Goal: Transaction & Acquisition: Book appointment/travel/reservation

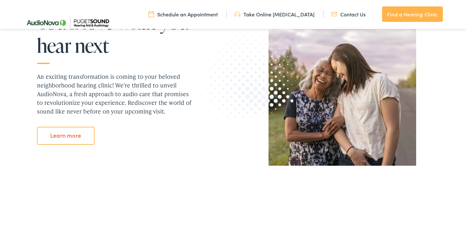
scroll to position [723, 0]
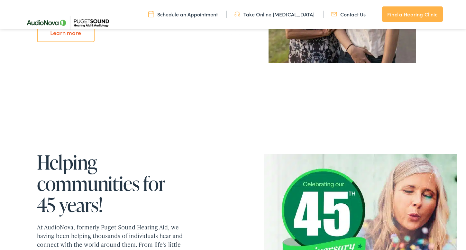
click at [351, 13] on link "Contact Us" at bounding box center [349, 14] width 34 height 7
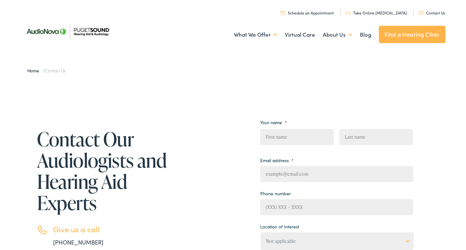
click at [95, 33] on img at bounding box center [67, 31] width 93 height 33
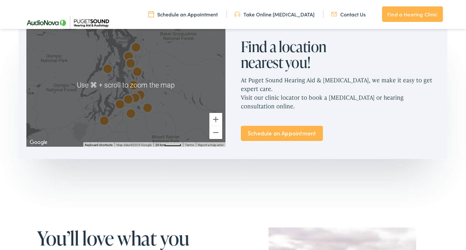
scroll to position [374, 0]
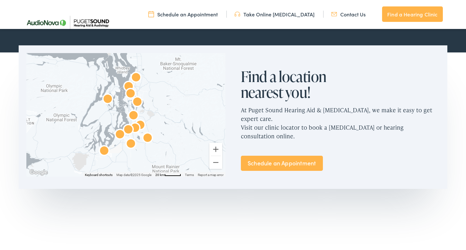
click at [117, 112] on div at bounding box center [125, 115] width 199 height 124
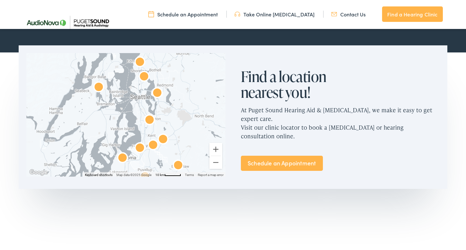
click at [136, 108] on div at bounding box center [125, 115] width 199 height 124
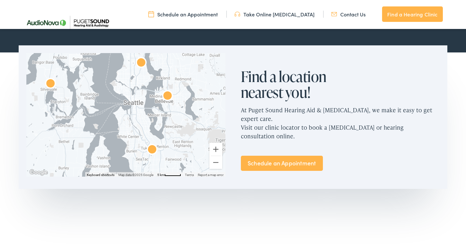
drag, startPoint x: 148, startPoint y: 99, endPoint x: 128, endPoint y: 130, distance: 36.3
click at [128, 130] on div at bounding box center [125, 115] width 199 height 124
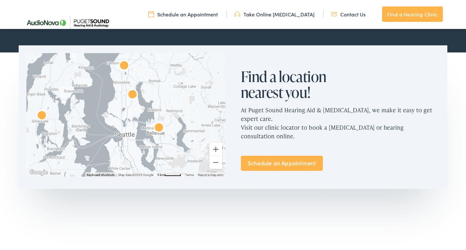
drag, startPoint x: 128, startPoint y: 99, endPoint x: 127, endPoint y: 118, distance: 18.7
click at [127, 118] on div at bounding box center [125, 115] width 199 height 124
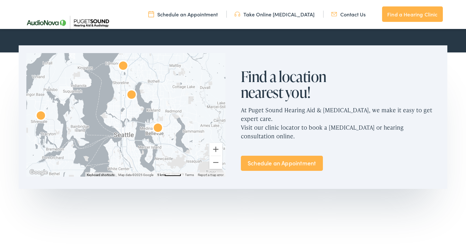
click at [132, 96] on img "AudioNova" at bounding box center [131, 95] width 15 height 15
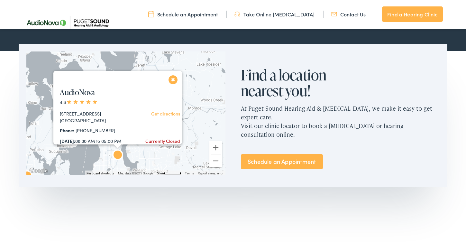
scroll to position [0, 0]
click at [78, 95] on link "AudioNova" at bounding box center [77, 93] width 35 height 11
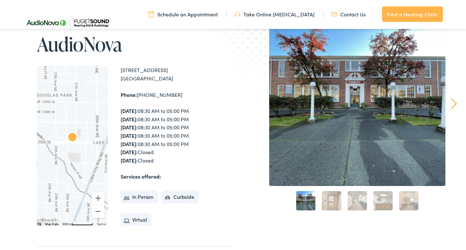
scroll to position [83, 0]
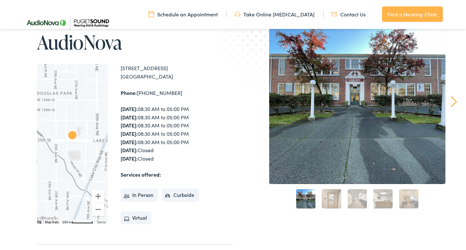
click at [339, 202] on link "2" at bounding box center [331, 198] width 19 height 19
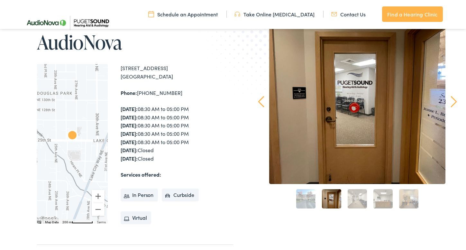
click at [358, 205] on link "3" at bounding box center [357, 198] width 19 height 19
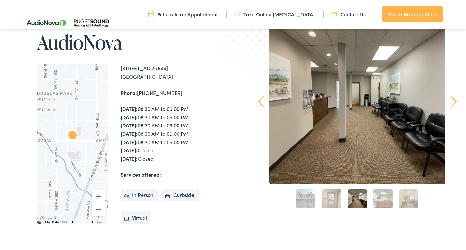
click at [382, 203] on link "4" at bounding box center [383, 198] width 19 height 19
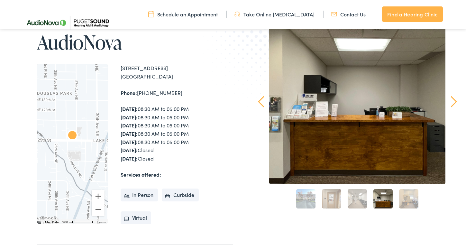
click at [401, 201] on link "5" at bounding box center [409, 198] width 19 height 19
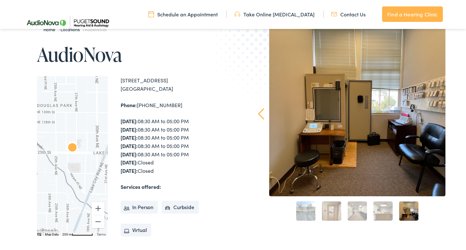
scroll to position [71, 0]
click at [395, 104] on div at bounding box center [357, 108] width 176 height 176
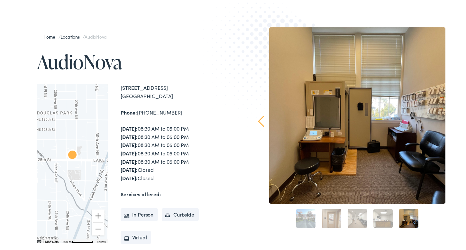
scroll to position [0, 0]
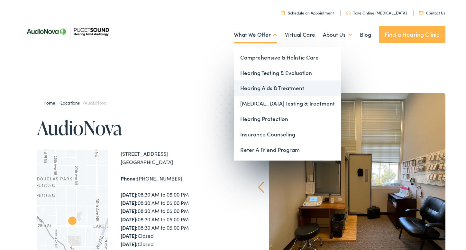
click at [273, 89] on link "Hearing Aids & Treatment" at bounding box center [288, 87] width 108 height 15
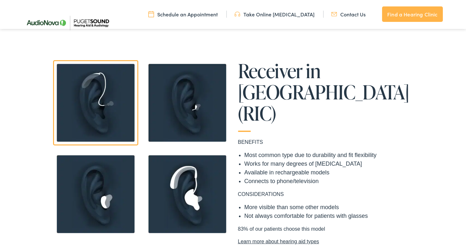
scroll to position [494, 0]
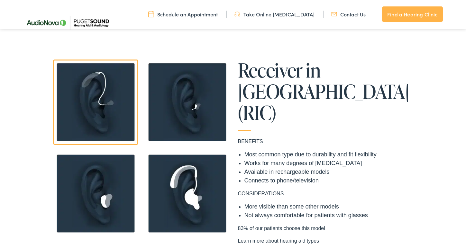
click at [188, 103] on img at bounding box center [187, 102] width 85 height 85
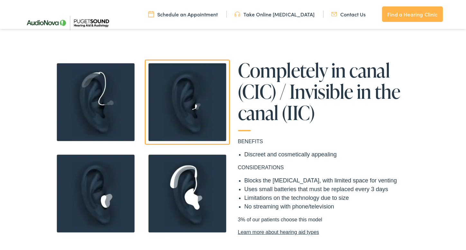
click at [103, 187] on img at bounding box center [95, 193] width 85 height 85
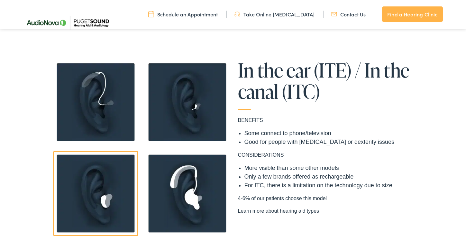
click at [176, 184] on img at bounding box center [187, 193] width 85 height 85
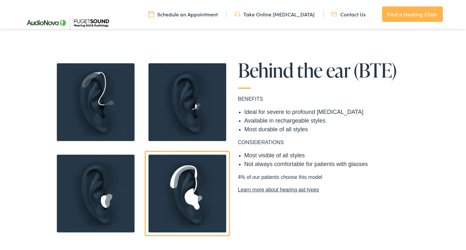
click at [101, 94] on img at bounding box center [95, 102] width 85 height 85
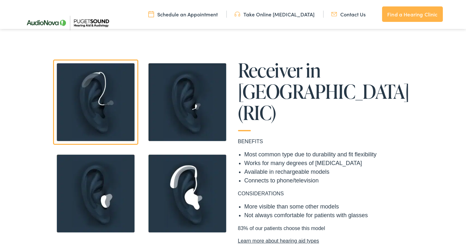
click at [161, 93] on img at bounding box center [187, 102] width 85 height 85
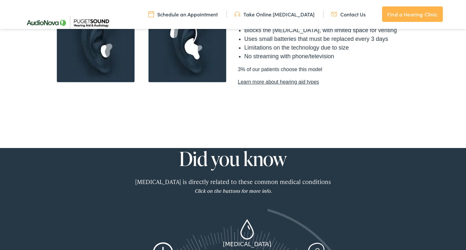
scroll to position [654, 0]
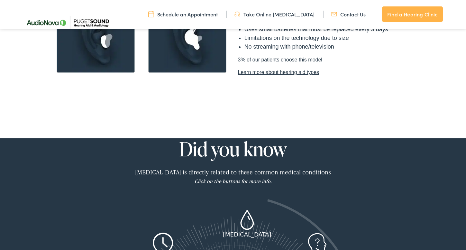
click at [256, 75] on link "Learn more about hearing aid types" at bounding box center [325, 73] width 174 height 8
click at [274, 73] on link "Learn more about hearing aid types" at bounding box center [325, 73] width 174 height 8
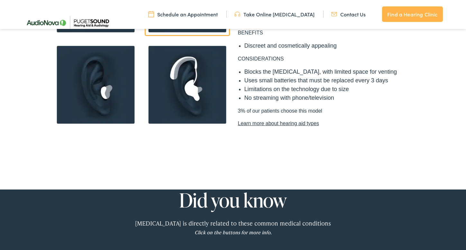
scroll to position [590, 0]
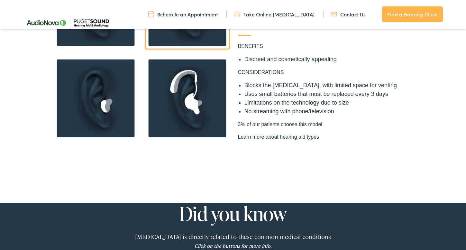
click at [247, 136] on link "Learn more about hearing aid types" at bounding box center [325, 137] width 174 height 8
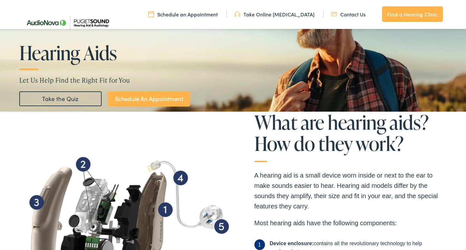
scroll to position [0, 0]
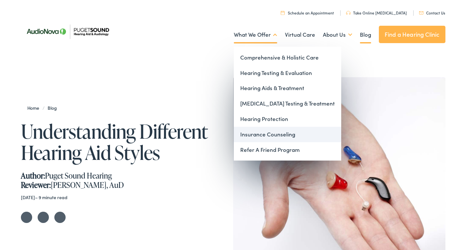
click at [256, 134] on link "Insurance Counseling" at bounding box center [288, 134] width 108 height 15
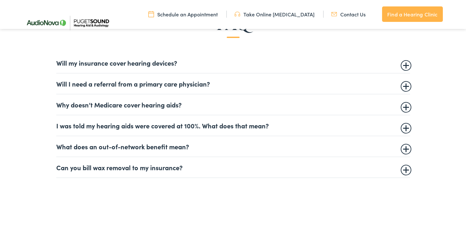
scroll to position [411, 0]
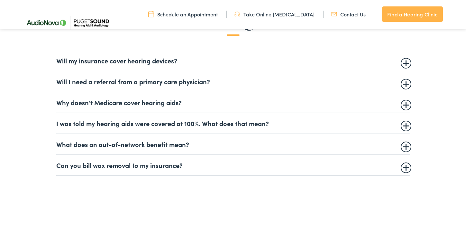
click at [405, 62] on summary "Will my insurance cover hearing devices?" at bounding box center [233, 61] width 354 height 8
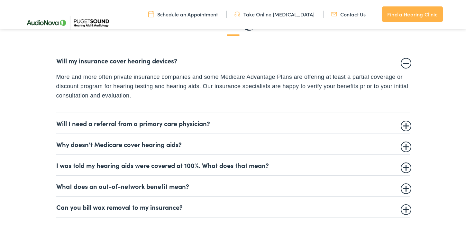
click at [404, 131] on details "Will I need a referral from a primary care physician? This is dependent on your…" at bounding box center [233, 123] width 354 height 21
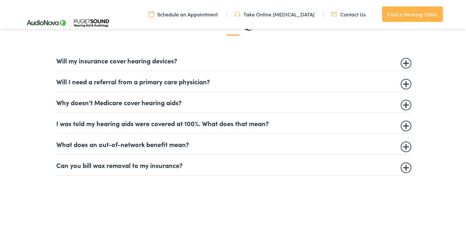
click at [404, 81] on summary "Will I need a referral from a primary care physician?" at bounding box center [233, 82] width 354 height 8
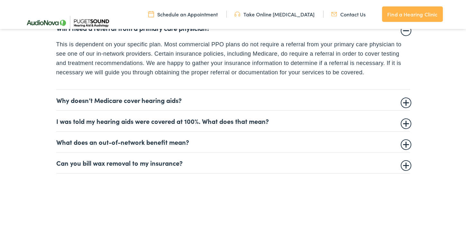
scroll to position [466, 0]
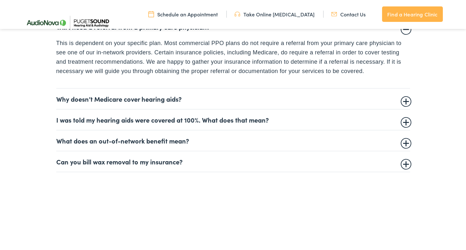
click at [408, 99] on summary "Why doesn’t Medicare cover hearing aids?" at bounding box center [233, 99] width 354 height 8
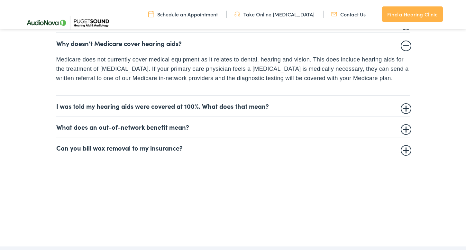
scroll to position [471, 0]
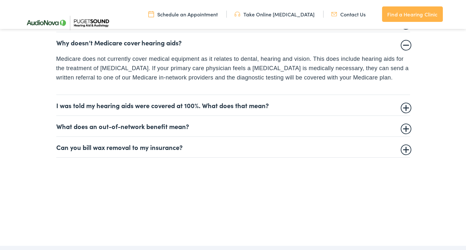
click at [404, 108] on summary "I was told my hearing aids were covered at 100%. What does that mean?" at bounding box center [233, 105] width 354 height 8
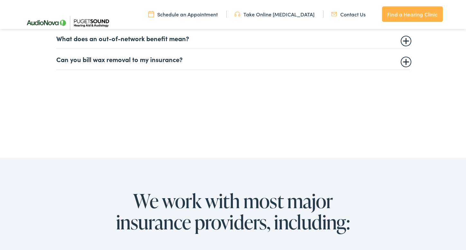
scroll to position [559, 0]
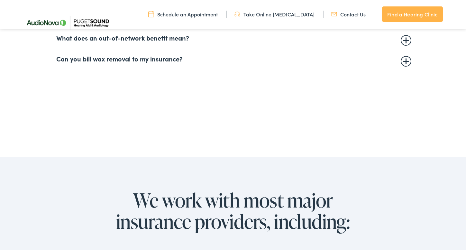
click at [405, 61] on summary "Can you bill wax removal to my insurance?" at bounding box center [233, 59] width 354 height 8
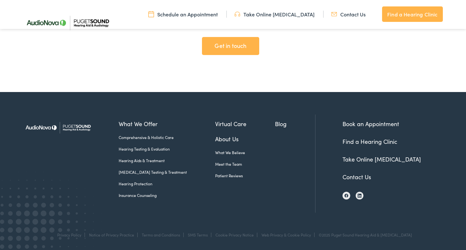
scroll to position [1370, 0]
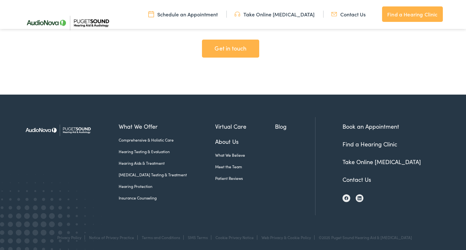
click at [352, 126] on link "Book an Appointment" at bounding box center [371, 126] width 57 height 8
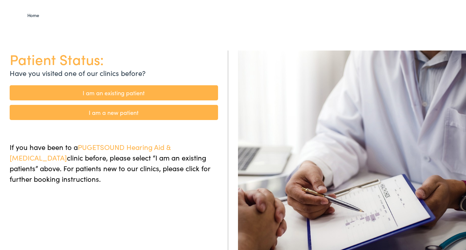
scroll to position [47, 0]
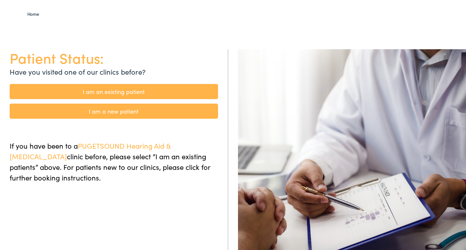
click at [114, 111] on link "I am a new patient" at bounding box center [114, 111] width 209 height 15
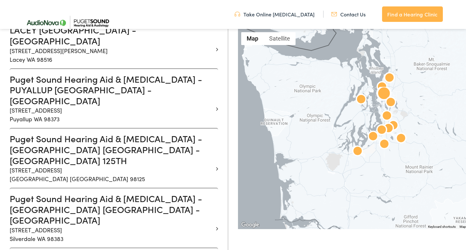
scroll to position [602, 0]
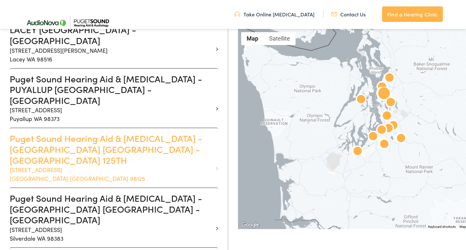
click at [101, 165] on p "[STREET_ADDRESS]" at bounding box center [112, 173] width 204 height 17
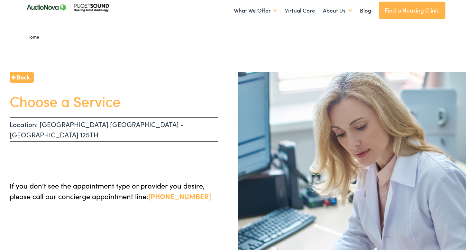
scroll to position [23, 0]
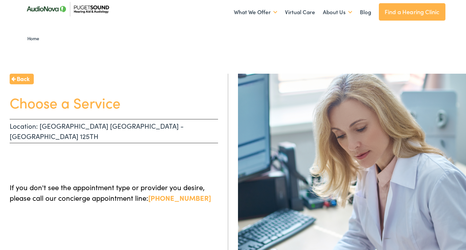
click at [47, 130] on p "Location: [GEOGRAPHIC_DATA] [GEOGRAPHIC_DATA] - [GEOGRAPHIC_DATA] 125TH" at bounding box center [114, 131] width 209 height 24
drag, startPoint x: 14, startPoint y: 126, endPoint x: 118, endPoint y: 126, distance: 104.3
click at [118, 126] on p "Location: [GEOGRAPHIC_DATA] [GEOGRAPHIC_DATA] - [GEOGRAPHIC_DATA] 125TH" at bounding box center [114, 131] width 209 height 24
click at [123, 124] on p "Location: [GEOGRAPHIC_DATA] [GEOGRAPHIC_DATA] - [GEOGRAPHIC_DATA] 125TH" at bounding box center [114, 131] width 209 height 24
click at [101, 106] on h1 "Choose a Service" at bounding box center [114, 102] width 209 height 17
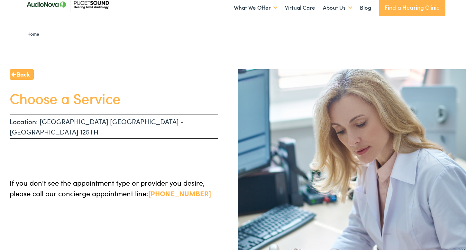
scroll to position [0, 0]
